Goal: Check status

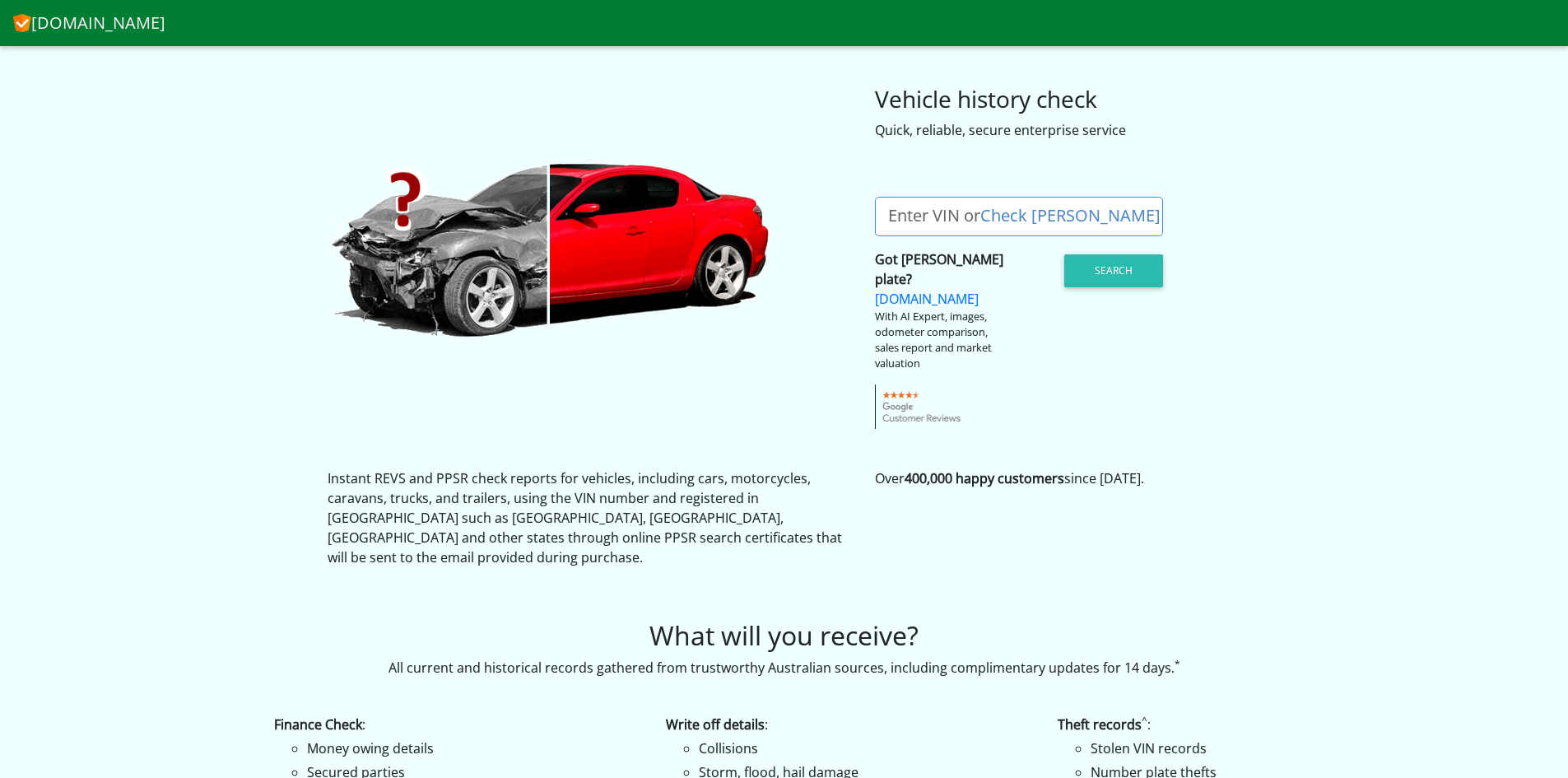
click at [1004, 215] on link "Check [PERSON_NAME]" at bounding box center [1071, 215] width 181 height 22
click at [992, 218] on link "Check [PERSON_NAME]" at bounding box center [1071, 215] width 181 height 22
click at [930, 210] on label "Enter VIN or Check Rego" at bounding box center [1025, 216] width 299 height 40
click at [930, 210] on input "Enter VIN or Check Rego" at bounding box center [1018, 216] width 288 height 40
